Goal: Task Accomplishment & Management: Use online tool/utility

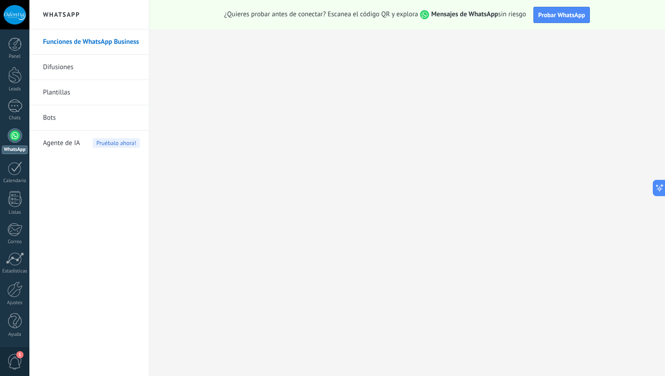
click at [113, 146] on span "Pruébalo ahora!" at bounding box center [116, 142] width 47 height 9
